Goal: Information Seeking & Learning: Find specific fact

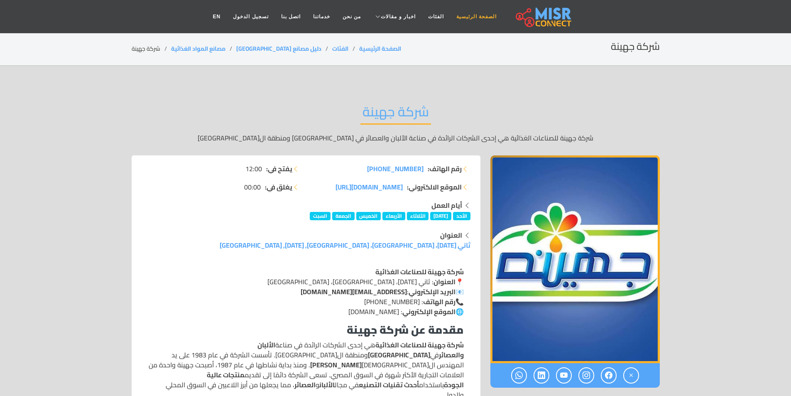
click at [470, 18] on link "الصفحة الرئيسية" at bounding box center [476, 17] width 53 height 16
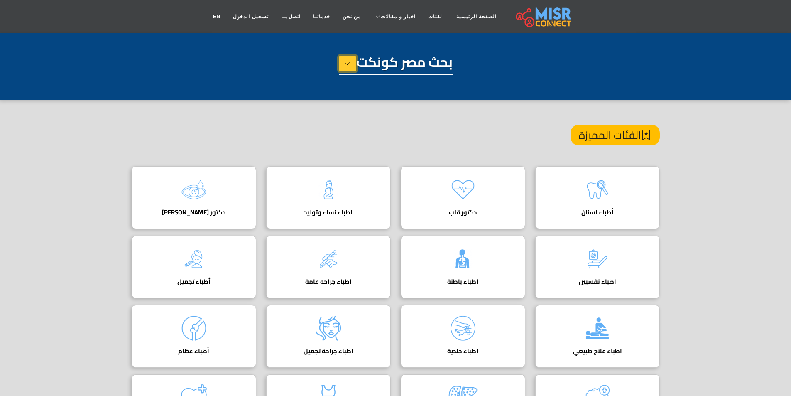
click at [347, 67] on icon at bounding box center [347, 63] width 7 height 12
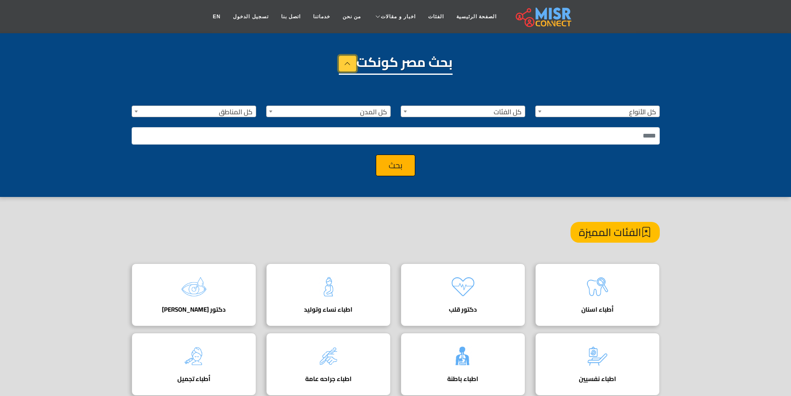
click at [347, 67] on icon at bounding box center [347, 63] width 7 height 12
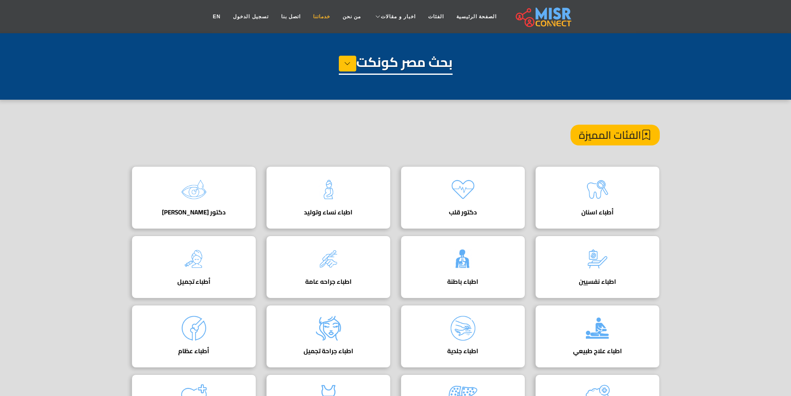
click at [328, 13] on link "خدماتنا" at bounding box center [321, 17] width 29 height 16
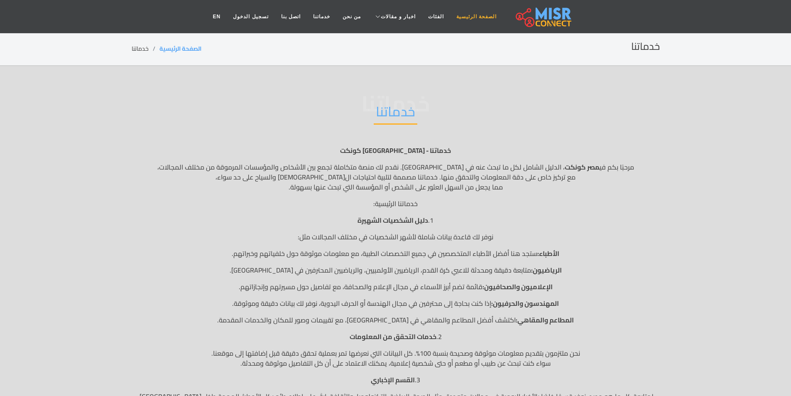
click at [452, 20] on link "الصفحة الرئيسية" at bounding box center [476, 17] width 53 height 16
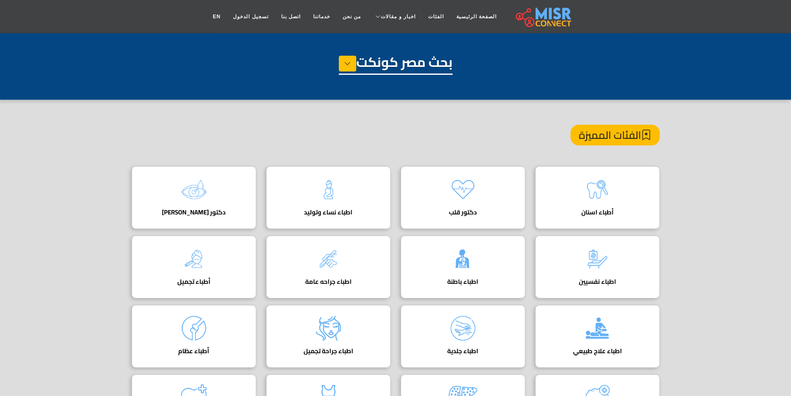
click at [435, 60] on h1 "بحث مصر كونكت" at bounding box center [396, 64] width 114 height 21
click at [440, 66] on h1 "بحث مصر كونكت" at bounding box center [396, 64] width 114 height 21
click at [352, 59] on button at bounding box center [347, 64] width 17 height 16
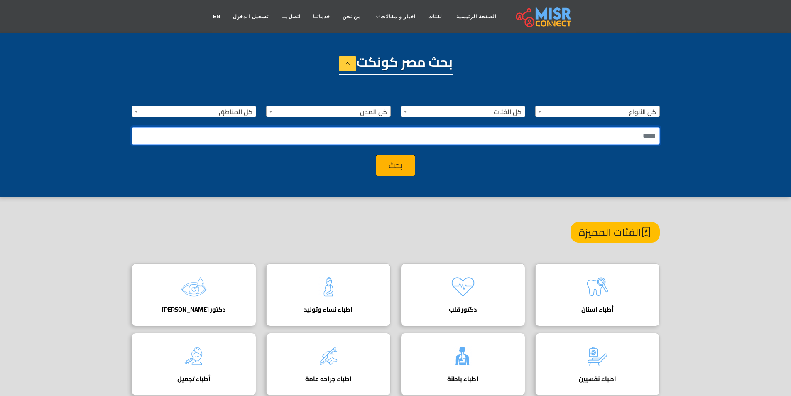
click at [617, 133] on input "text" at bounding box center [396, 135] width 528 height 17
type input "*******"
click at [404, 162] on button "بحث" at bounding box center [395, 165] width 39 height 22
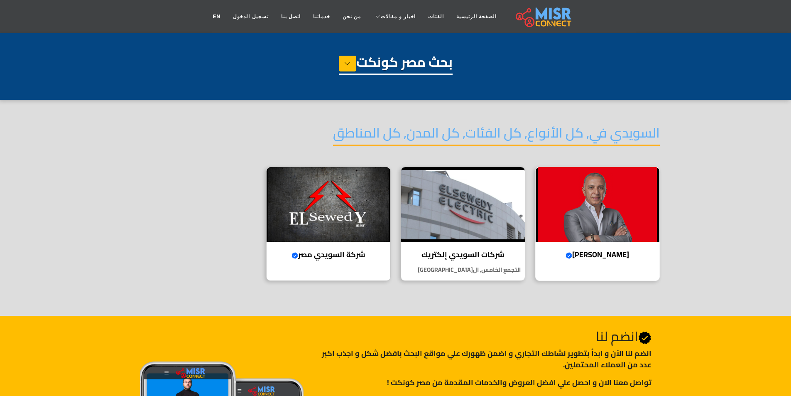
click at [621, 208] on img at bounding box center [598, 204] width 124 height 75
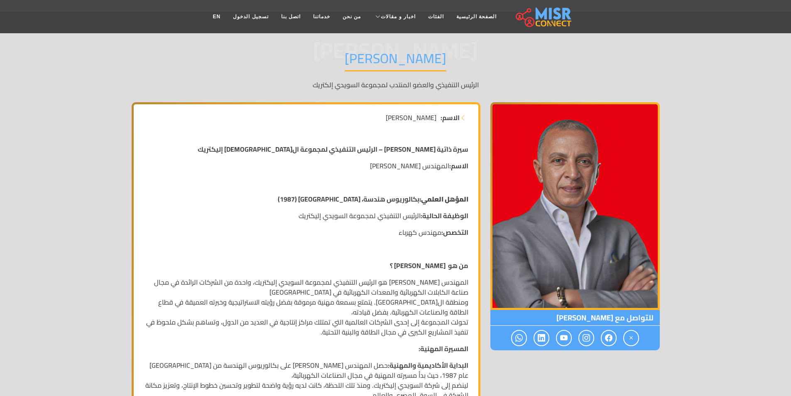
scroll to position [125, 0]
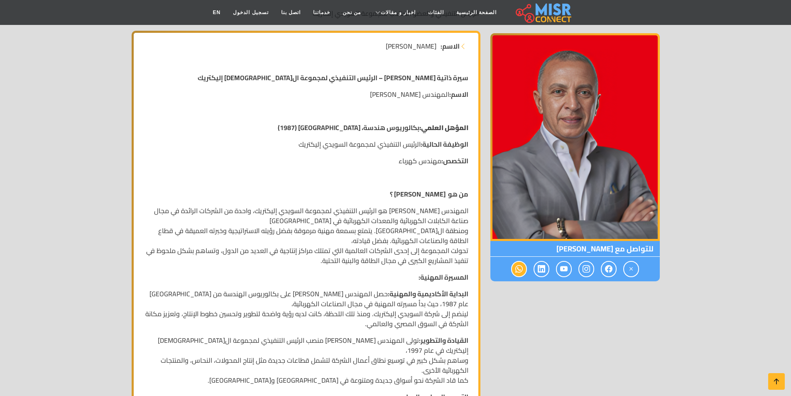
click at [524, 274] on span at bounding box center [519, 269] width 16 height 16
click at [515, 270] on icon at bounding box center [518, 269] width 7 height 14
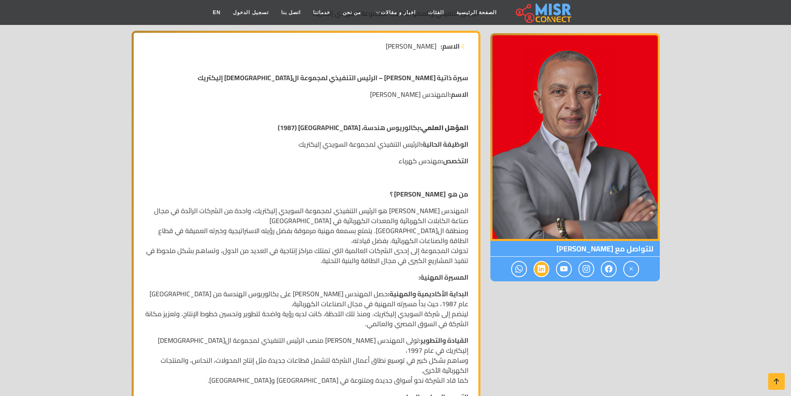
click at [544, 267] on icon at bounding box center [541, 269] width 7 height 14
click at [561, 267] on icon at bounding box center [563, 269] width 7 height 14
click at [587, 269] on icon at bounding box center [585, 269] width 7 height 14
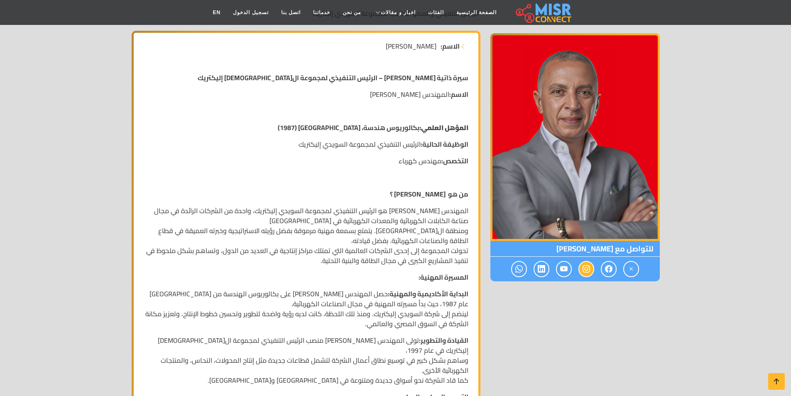
click at [587, 269] on icon at bounding box center [585, 269] width 7 height 14
click at [607, 269] on icon at bounding box center [608, 269] width 7 height 14
click at [633, 267] on icon at bounding box center [630, 269] width 7 height 14
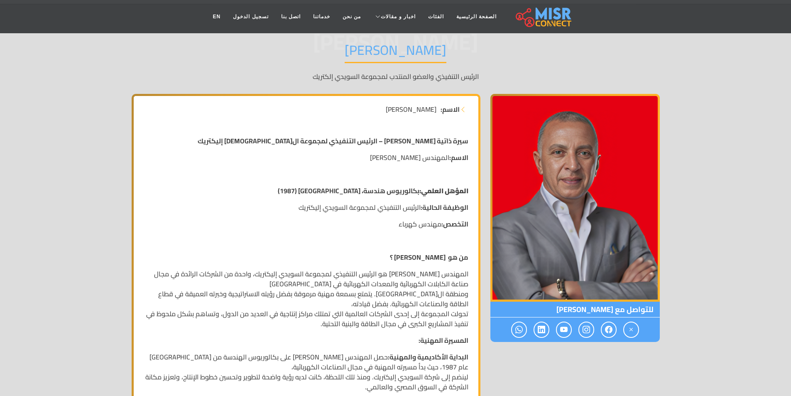
scroll to position [0, 0]
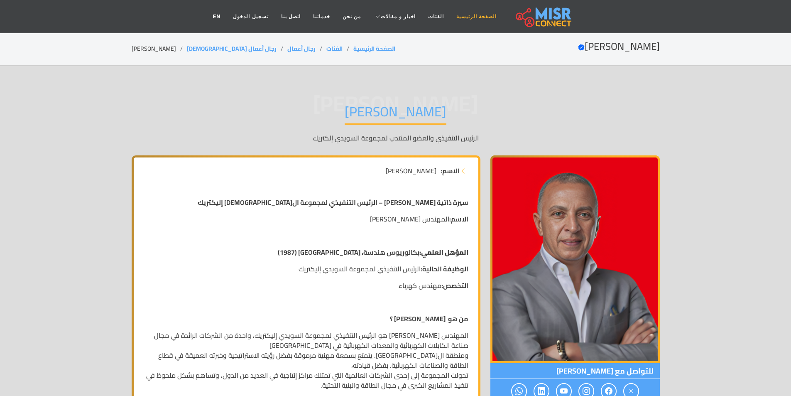
click at [452, 20] on link "الصفحة الرئيسية" at bounding box center [476, 17] width 53 height 16
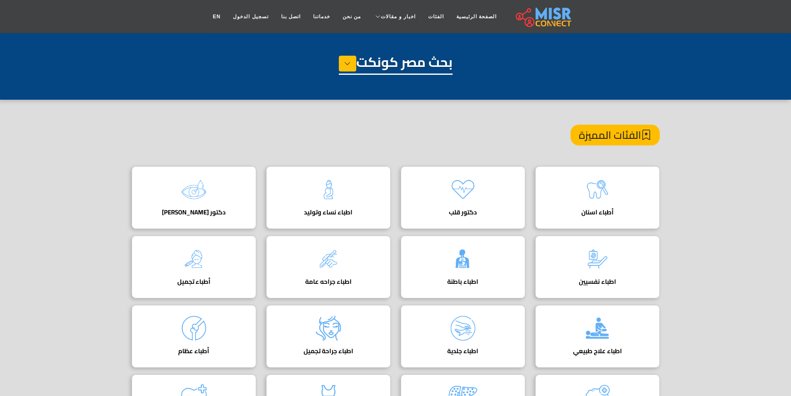
click at [420, 62] on h1 "بحث مصر كونكت" at bounding box center [396, 64] width 114 height 21
click at [341, 64] on button at bounding box center [347, 64] width 17 height 16
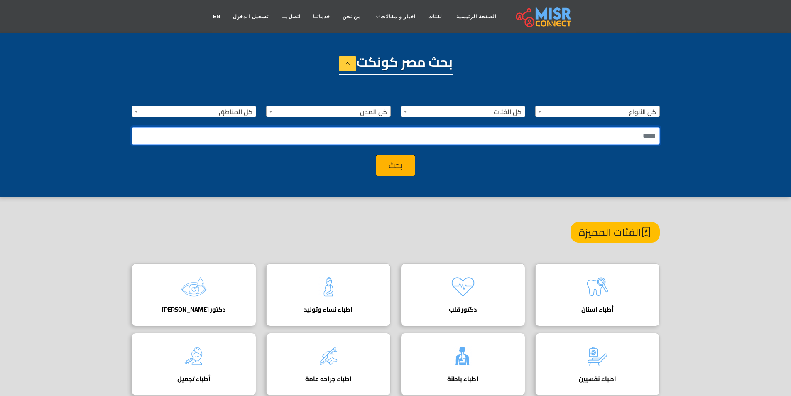
click at [564, 139] on input "text" at bounding box center [396, 135] width 528 height 17
type input "**********"
click at [376, 154] on button "بحث" at bounding box center [395, 165] width 39 height 22
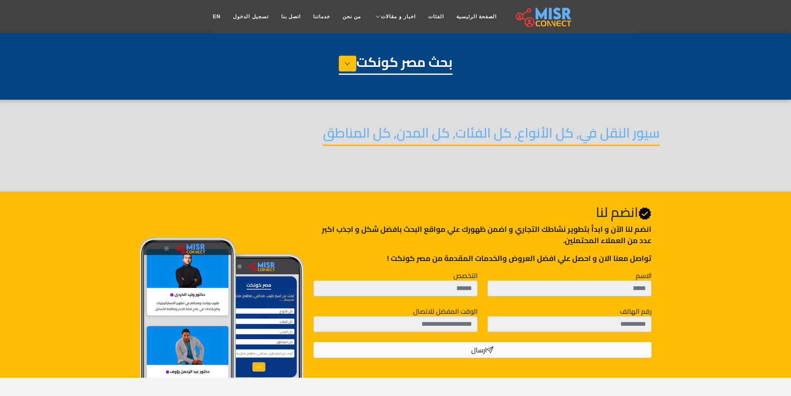
click at [537, 137] on h4 "سيور النقل في, كل الأنواع, كل الفئات, كل المدن, كل المناطق" at bounding box center [491, 135] width 337 height 21
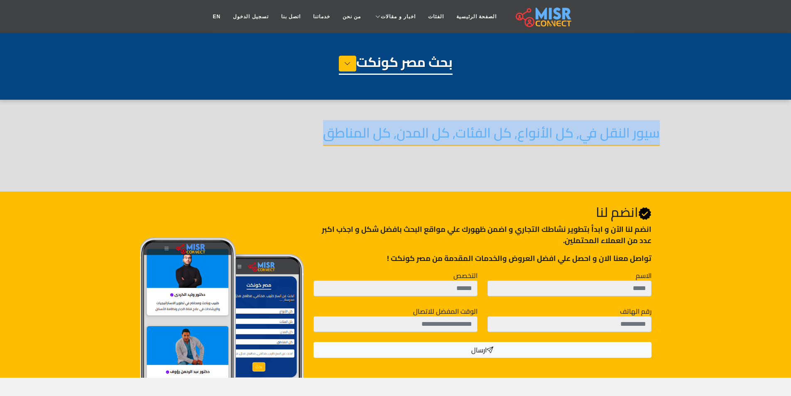
click at [537, 137] on h4 "سيور النقل في, كل الأنواع, كل الفئات, كل المدن, كل المناطق" at bounding box center [491, 135] width 337 height 21
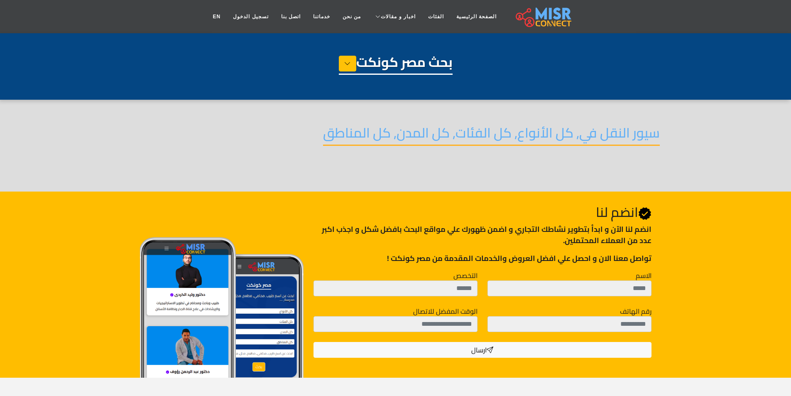
click at [368, 60] on h1 "بحث مصر كونكت" at bounding box center [396, 64] width 114 height 21
click at [349, 62] on icon at bounding box center [347, 63] width 7 height 12
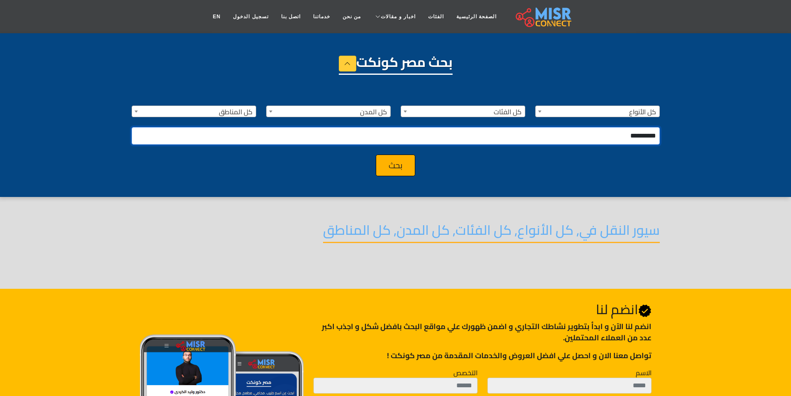
click at [586, 134] on input "**********" at bounding box center [396, 135] width 528 height 17
type input "****"
click at [376, 154] on button "بحث" at bounding box center [395, 165] width 39 height 22
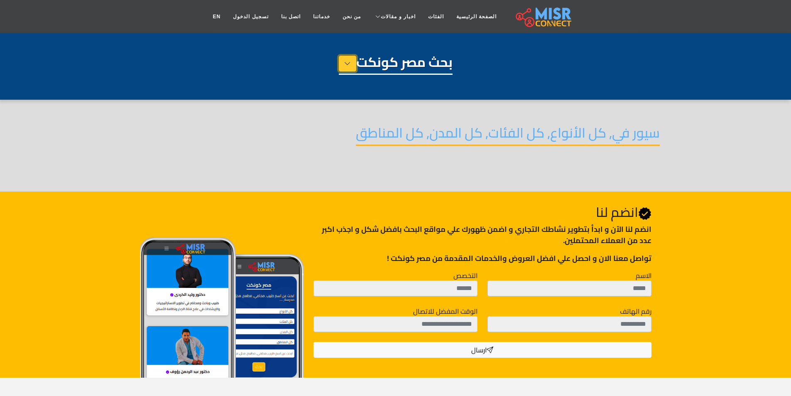
click at [344, 64] on icon at bounding box center [347, 63] width 7 height 12
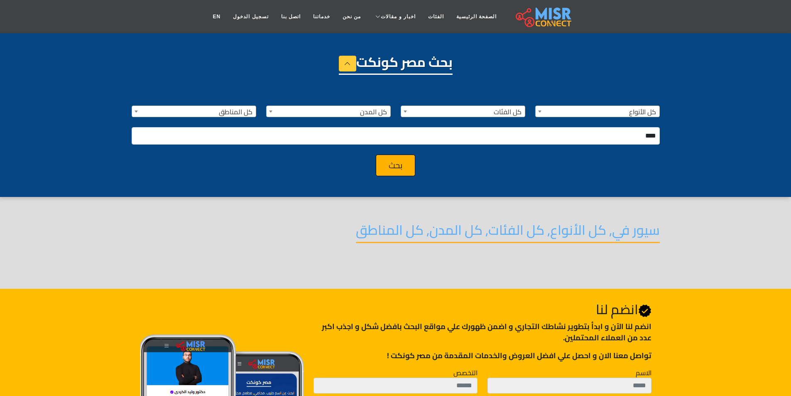
click at [597, 110] on span "كل الأنواع" at bounding box center [598, 112] width 124 height 12
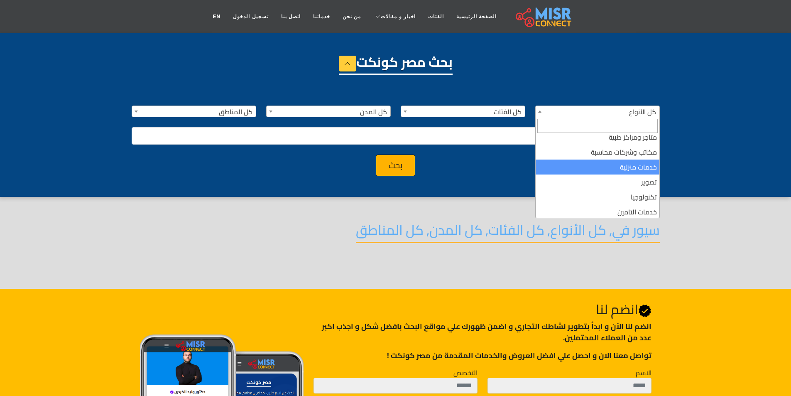
scroll to position [128, 0]
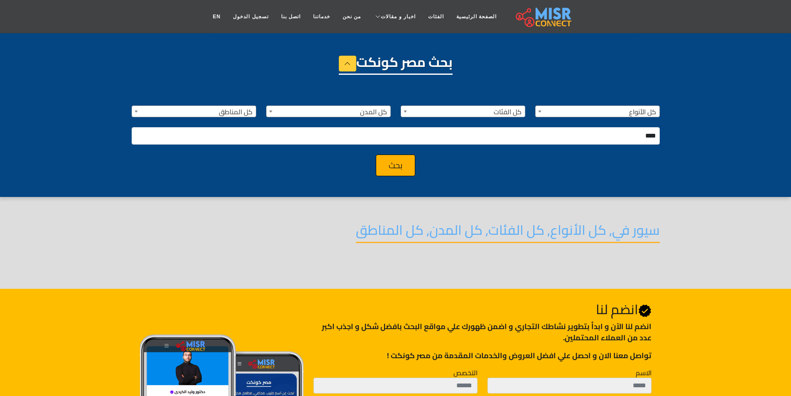
click at [481, 164] on div "بحث" at bounding box center [396, 165] width 538 height 22
click at [472, 119] on div "**********" at bounding box center [396, 135] width 538 height 81
click at [472, 113] on span "كل الفئات" at bounding box center [463, 112] width 124 height 12
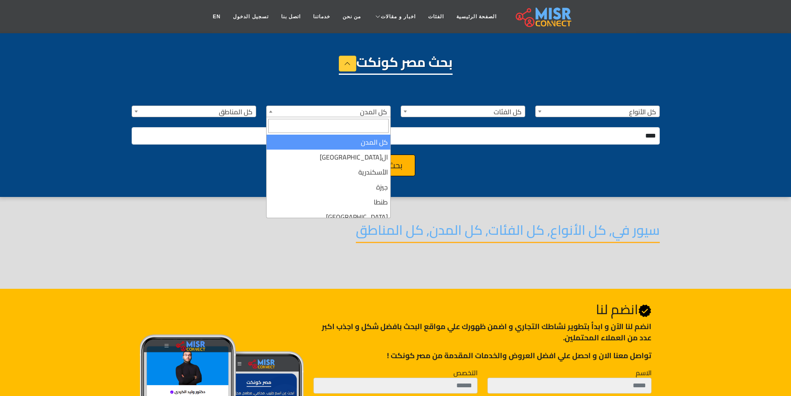
click at [369, 108] on span "كل المدن" at bounding box center [329, 112] width 124 height 12
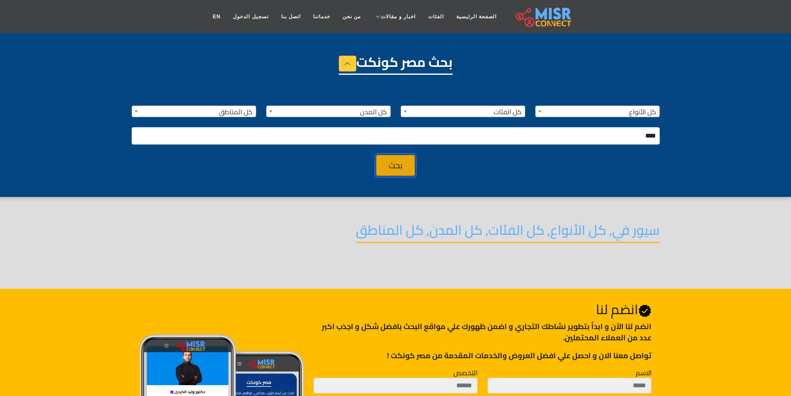
click at [401, 169] on button "بحث" at bounding box center [395, 165] width 39 height 22
